Goal: Task Accomplishment & Management: Use online tool/utility

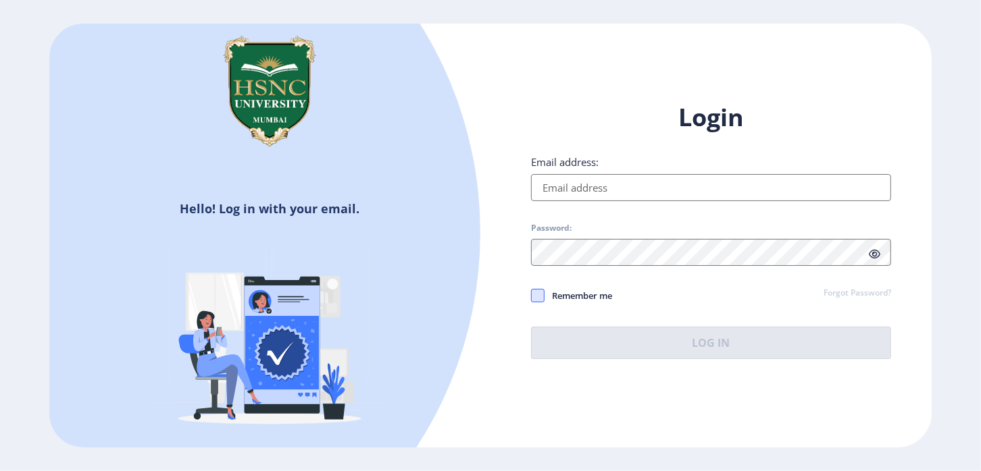
type input "[EMAIL_ADDRESS][DOMAIN_NAME]"
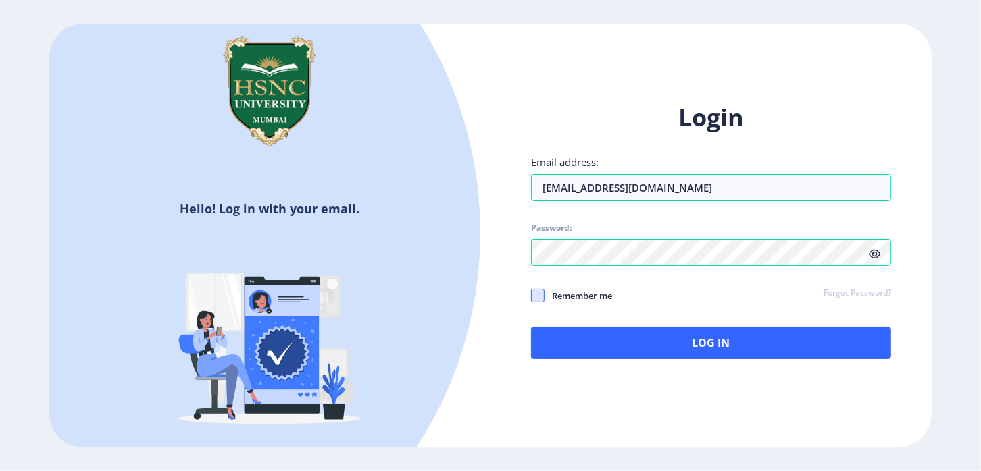
click at [540, 300] on span at bounding box center [538, 296] width 14 height 14
click at [532, 296] on input "Remember me" at bounding box center [531, 295] width 1 height 1
checkbox input "true"
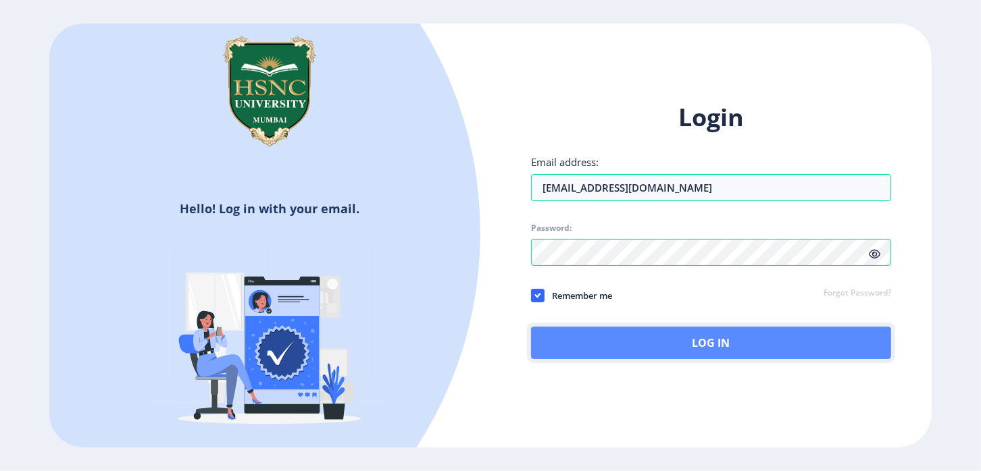
click at [640, 340] on button "Log In" at bounding box center [711, 343] width 360 height 32
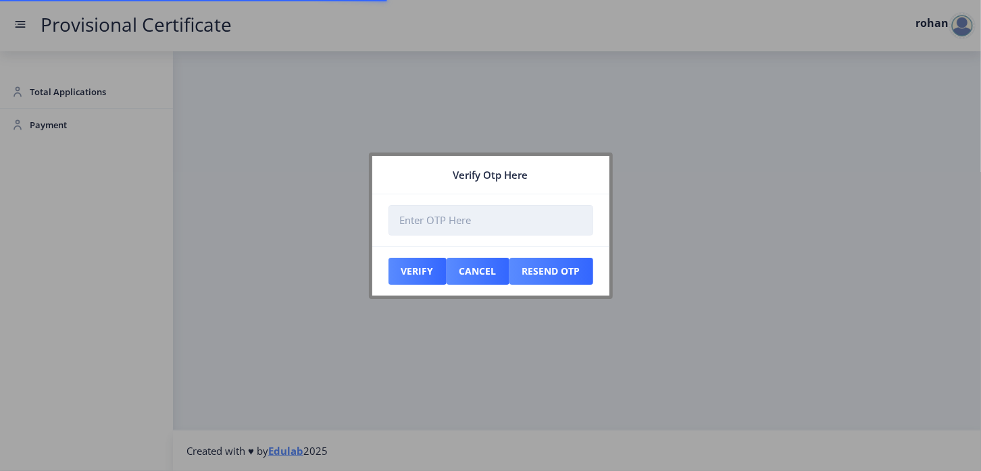
click at [419, 223] on input "number" at bounding box center [490, 220] width 205 height 30
click at [421, 222] on input "number" at bounding box center [490, 220] width 205 height 30
click at [421, 217] on input "number" at bounding box center [490, 220] width 205 height 30
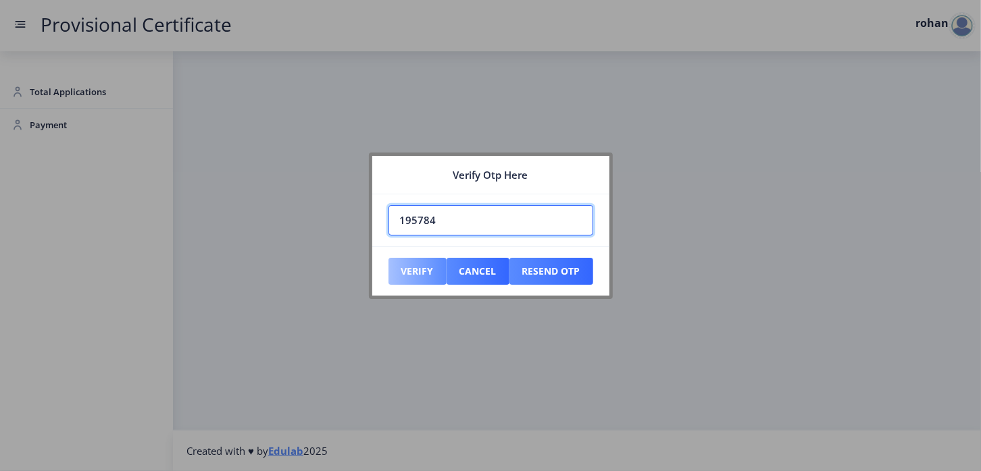
type input "195784"
click at [422, 272] on button "Verify" at bounding box center [417, 271] width 58 height 27
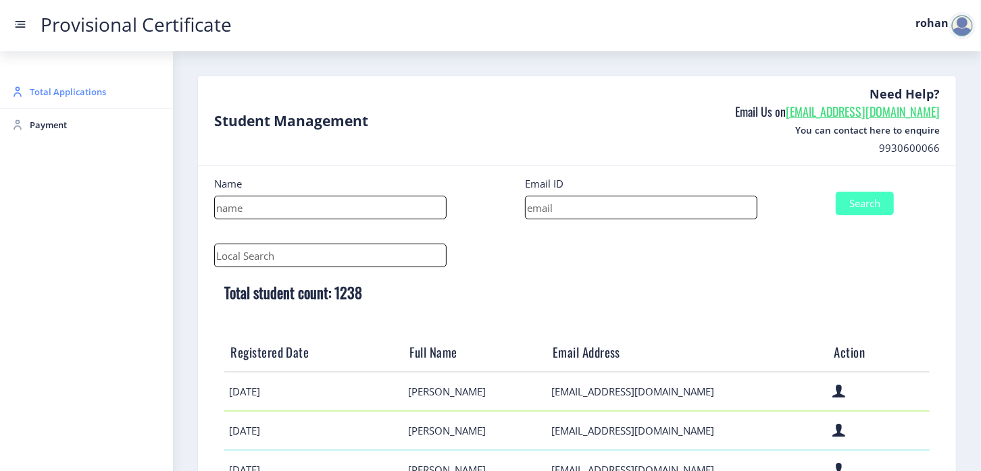
click at [58, 90] on span "Total Applications" at bounding box center [96, 92] width 132 height 16
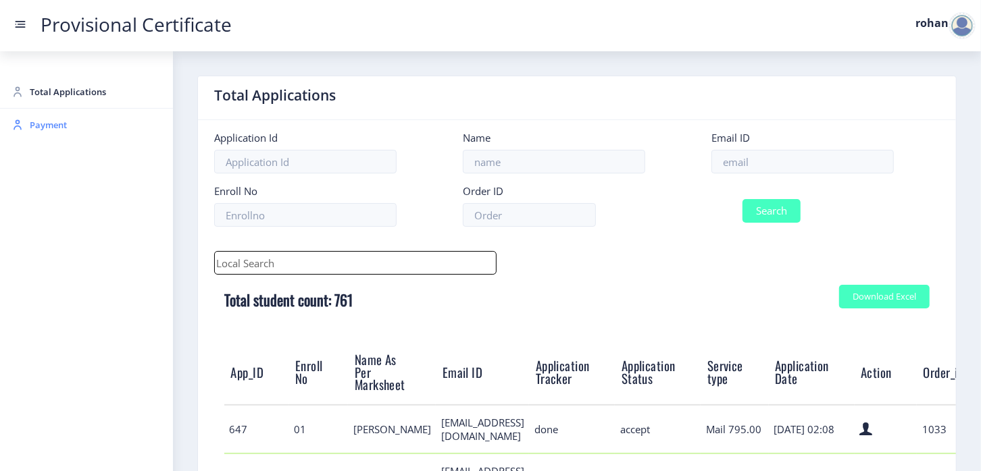
click at [45, 124] on span "Payment" at bounding box center [96, 125] width 132 height 16
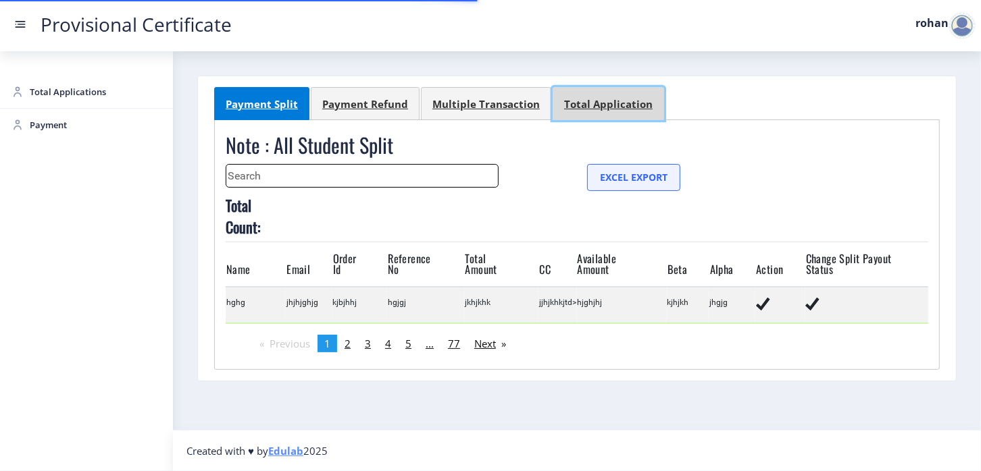
click at [586, 108] on div "Total Application" at bounding box center [608, 104] width 88 height 14
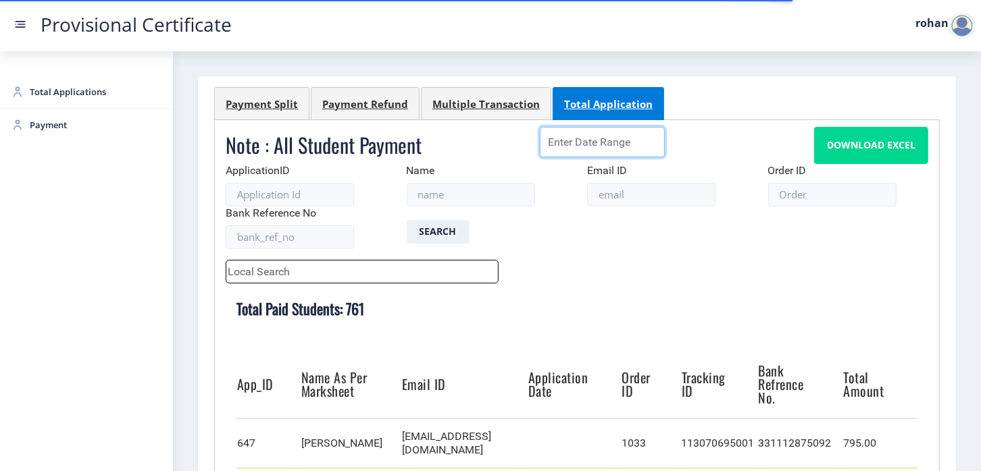
click at [586, 147] on input at bounding box center [603, 142] width 126 height 30
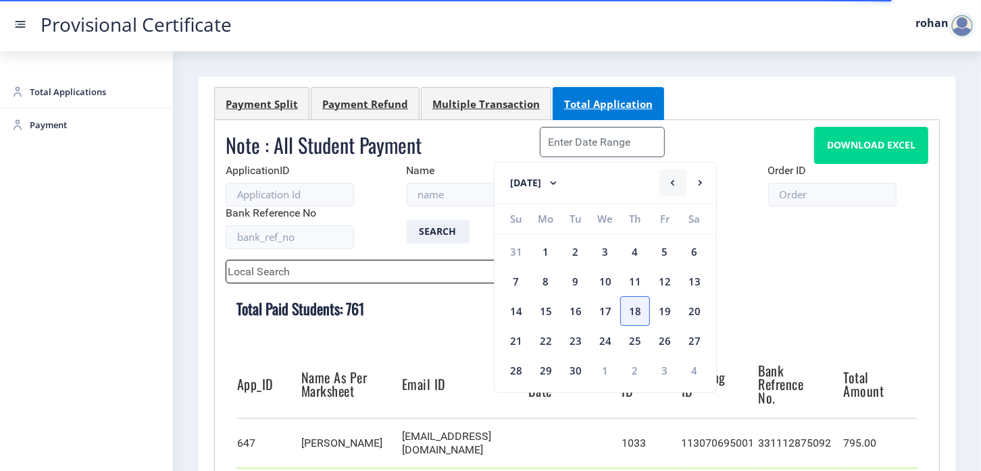
click at [673, 181] on icon at bounding box center [672, 182] width 3 height 5
click at [663, 250] on div "1" at bounding box center [665, 252] width 30 height 30
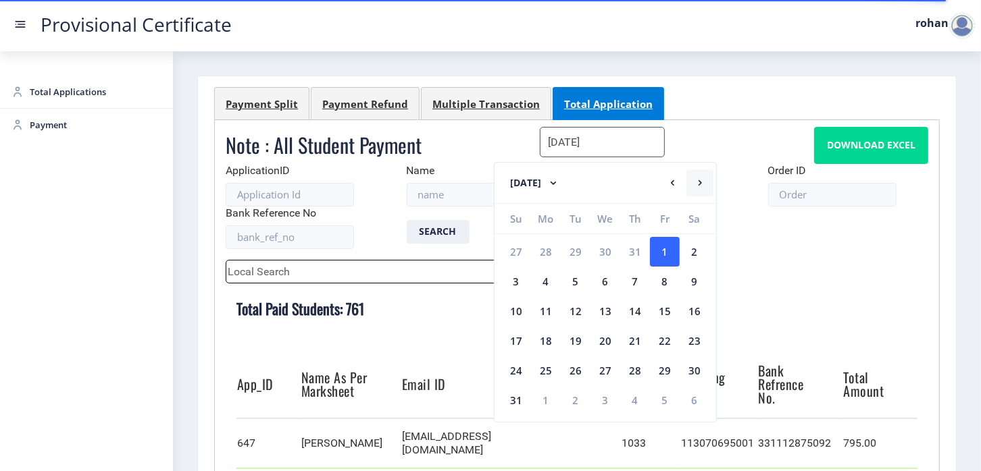
click at [699, 183] on rect at bounding box center [700, 183] width 14 height 14
click at [636, 307] on div "18" at bounding box center [635, 311] width 30 height 30
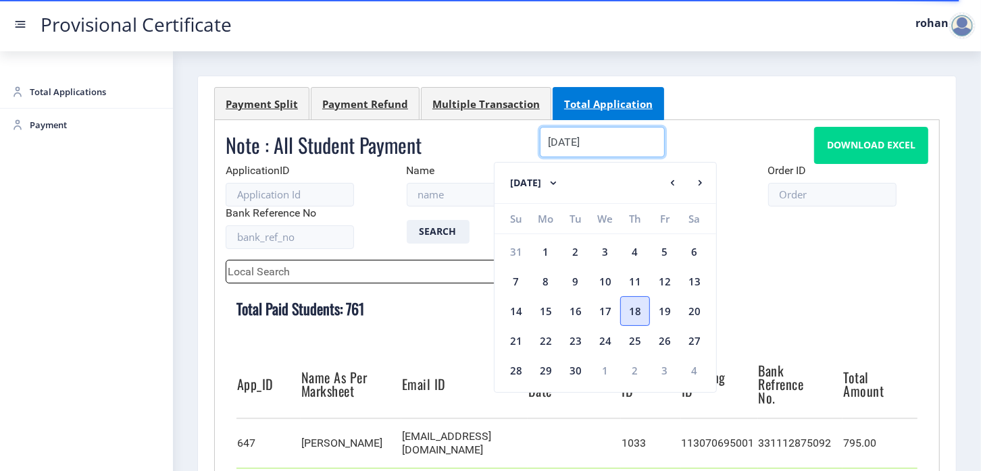
type input "[DATE] - [DATE]"
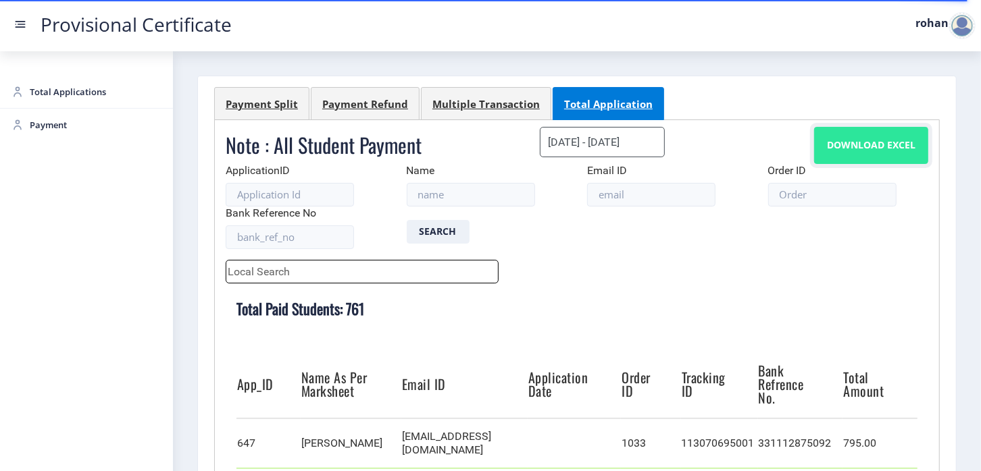
click at [856, 146] on button "Download Excel" at bounding box center [871, 145] width 114 height 37
click at [849, 148] on button "Download Excel" at bounding box center [871, 145] width 114 height 37
click at [866, 149] on button "Download Excel" at bounding box center [871, 145] width 114 height 37
click at [831, 141] on button "Download Excel" at bounding box center [871, 145] width 114 height 37
click at [59, 127] on span "Payment" at bounding box center [96, 125] width 132 height 16
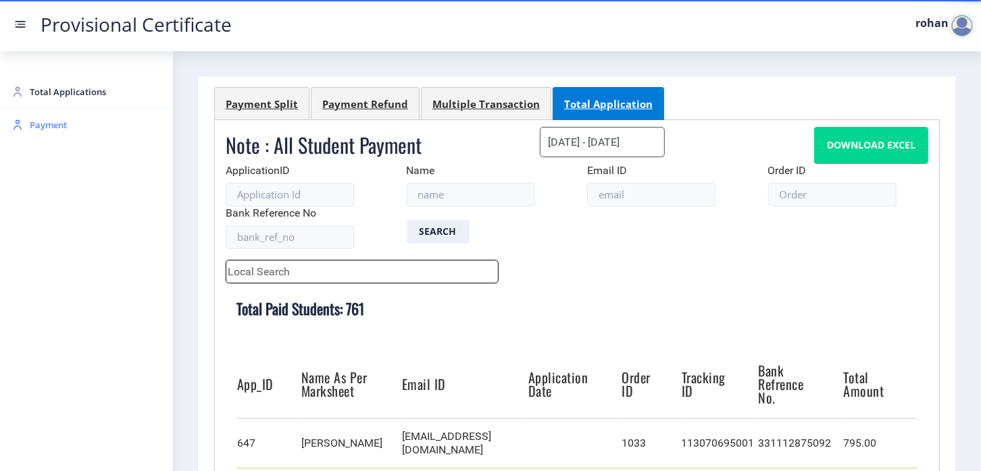
click at [40, 126] on span "Payment" at bounding box center [96, 125] width 132 height 16
click at [48, 123] on span "Payment" at bounding box center [96, 125] width 132 height 16
click at [47, 129] on span "Payment" at bounding box center [96, 125] width 132 height 16
click at [259, 104] on div "Payment Split" at bounding box center [262, 104] width 72 height 14
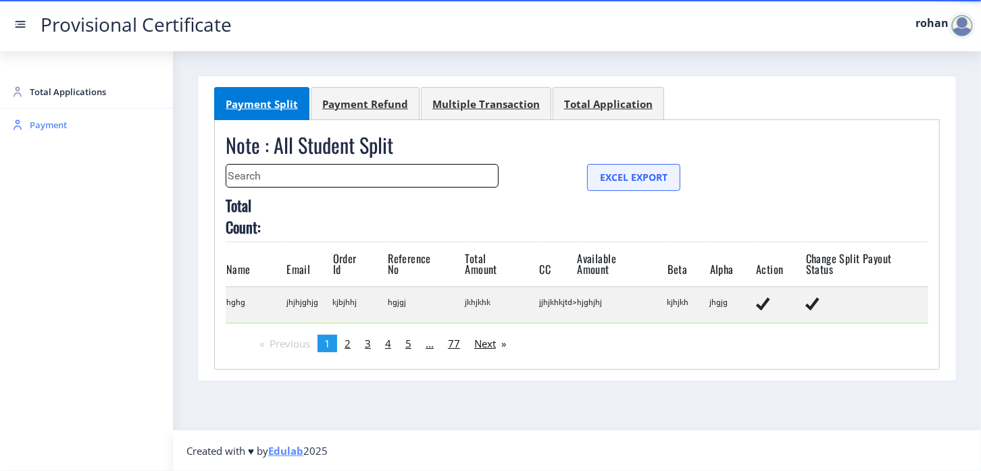
click at [55, 127] on span "Payment" at bounding box center [96, 125] width 132 height 16
click at [71, 93] on span "Total Applications" at bounding box center [96, 92] width 132 height 16
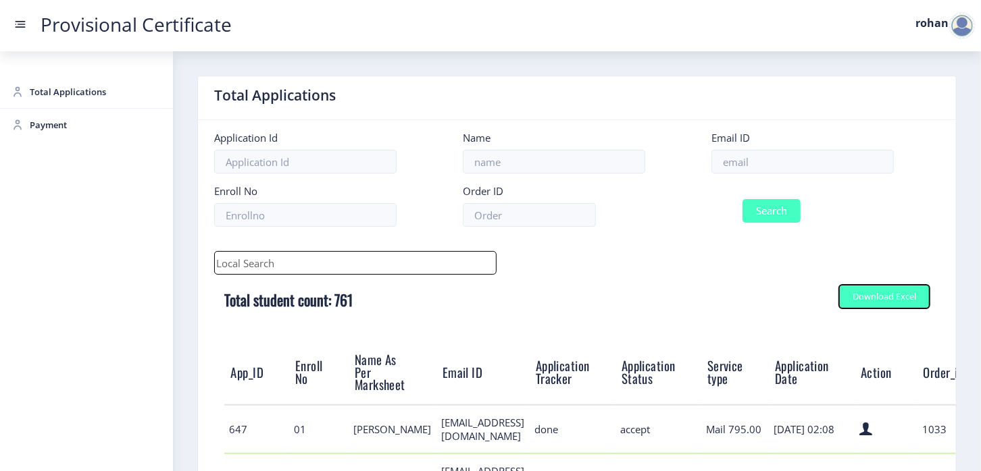
click at [866, 298] on div "Download Excel" at bounding box center [883, 297] width 63 height 10
click at [333, 31] on div "Provisional Certificate rohan" at bounding box center [504, 26] width 981 height 16
